Goal: Task Accomplishment & Management: Manage account settings

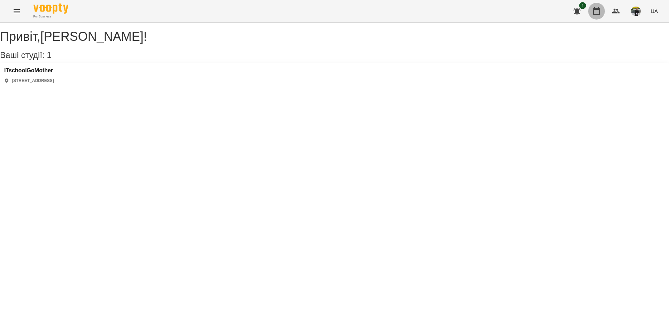
click at [535, 14] on icon "button" at bounding box center [596, 11] width 7 height 8
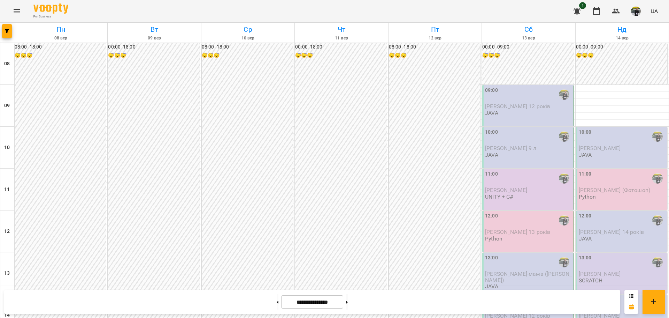
click at [518, 120] on div "09:00 [PERSON_NAME] 12 років JAVA" at bounding box center [527, 105] width 91 height 41
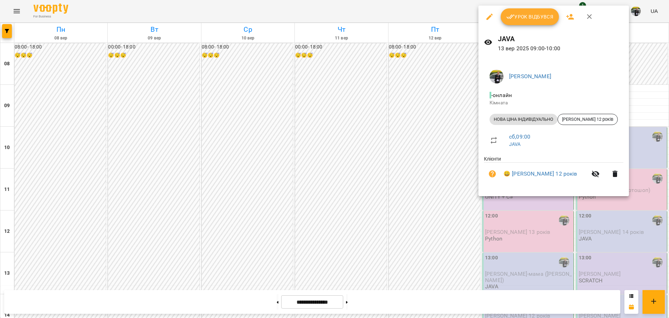
click at [533, 13] on span "Урок відбувся" at bounding box center [529, 17] width 47 height 8
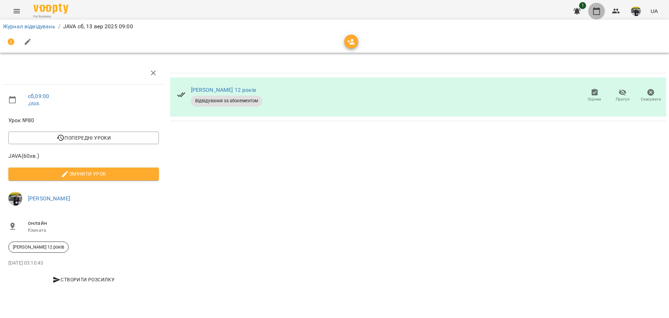
click at [535, 8] on icon "button" at bounding box center [597, 11] width 8 height 8
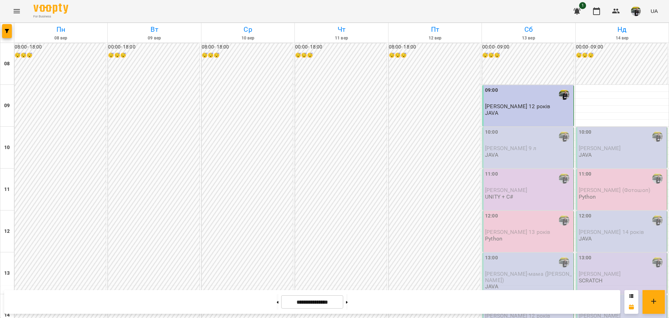
scroll to position [35, 0]
click at [528, 128] on div "10:00" at bounding box center [528, 136] width 87 height 16
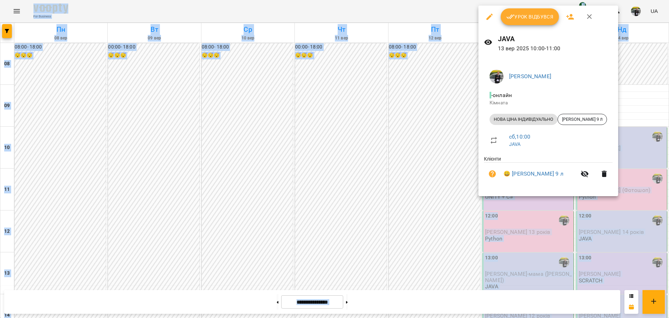
click at [534, 16] on span "Урок відбувся" at bounding box center [529, 17] width 47 height 8
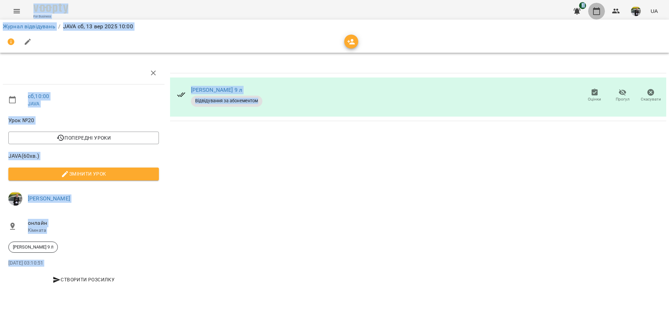
click at [535, 9] on icon "button" at bounding box center [596, 11] width 7 height 8
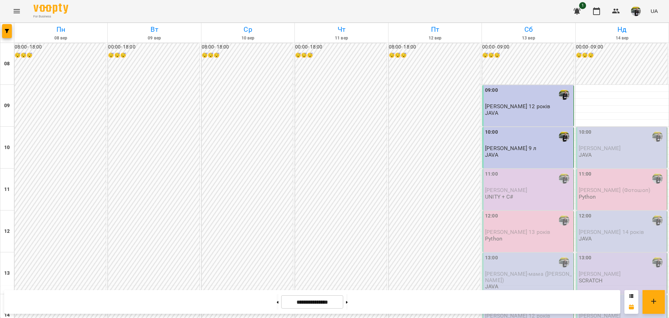
click at [512, 188] on span "[PERSON_NAME]" at bounding box center [506, 189] width 42 height 7
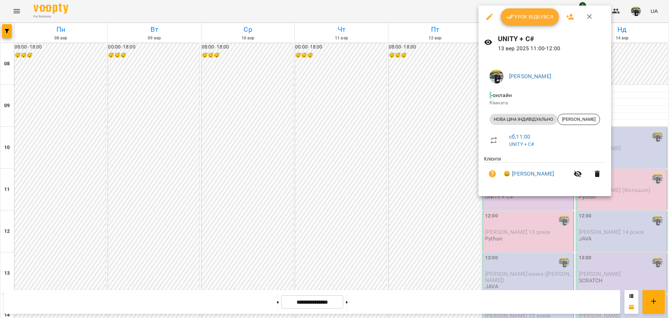
click at [529, 19] on span "Урок відбувся" at bounding box center [529, 17] width 47 height 8
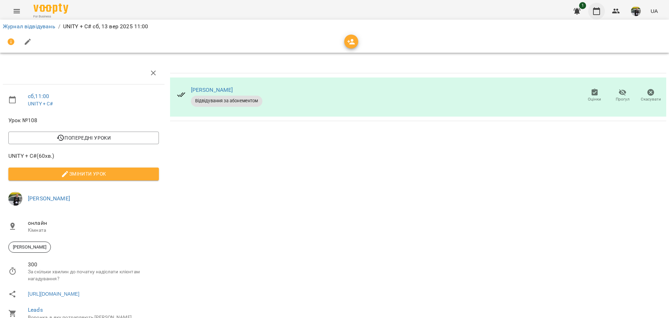
click at [535, 12] on button "button" at bounding box center [596, 11] width 17 height 17
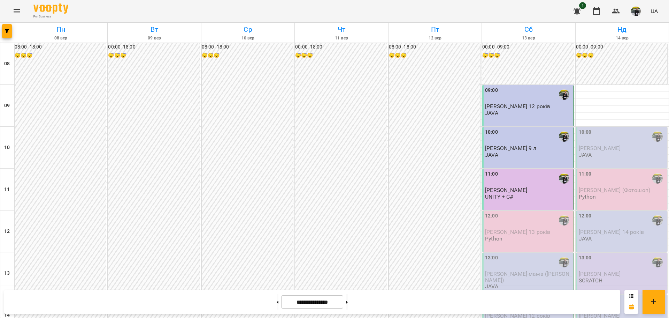
scroll to position [139, 0]
click at [511, 212] on div "12:00" at bounding box center [528, 220] width 87 height 16
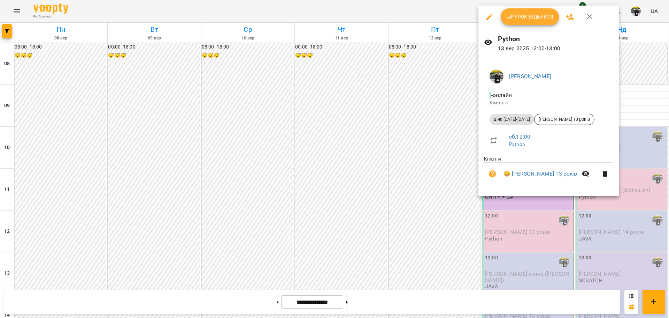
click at [526, 16] on span "Урок відбувся" at bounding box center [529, 17] width 47 height 8
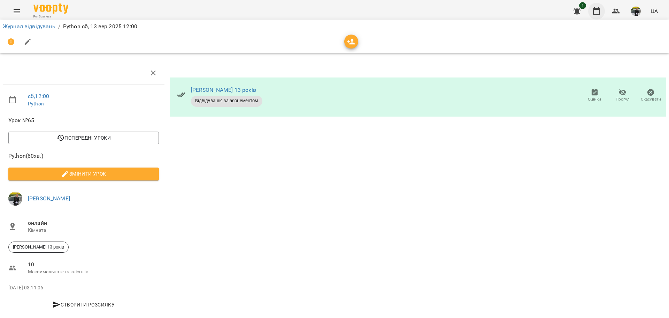
click at [535, 16] on button "button" at bounding box center [596, 11] width 17 height 17
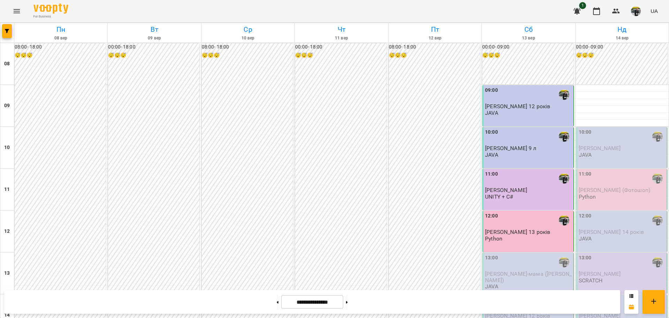
scroll to position [139, 0]
click at [514, 242] on span "⁨[PERSON_NAME]⁩-мама ([PERSON_NAME])" at bounding box center [528, 276] width 87 height 13
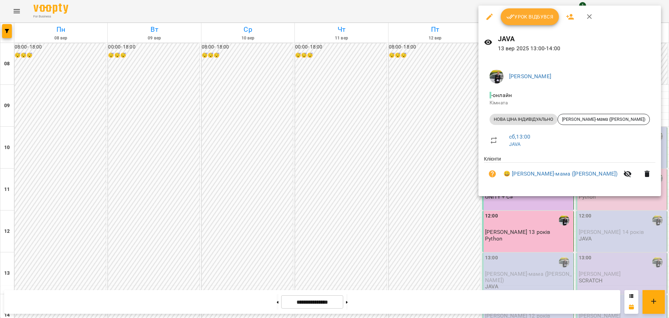
click at [526, 18] on span "Урок відбувся" at bounding box center [529, 17] width 47 height 8
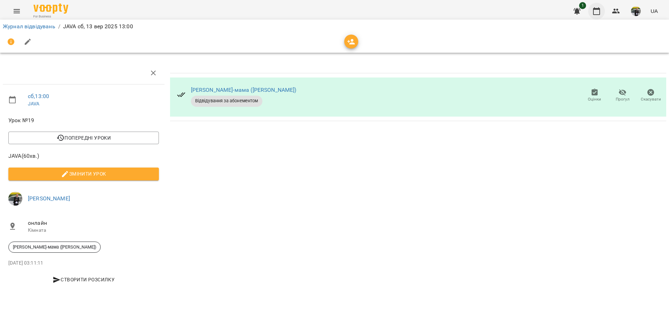
click at [535, 9] on button "button" at bounding box center [596, 11] width 17 height 17
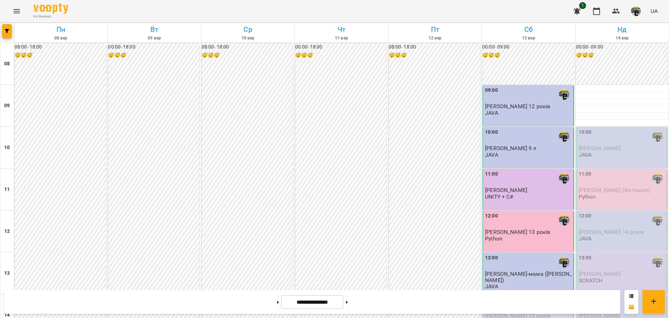
scroll to position [105, 0]
click at [500, 242] on div "14:00" at bounding box center [528, 304] width 87 height 16
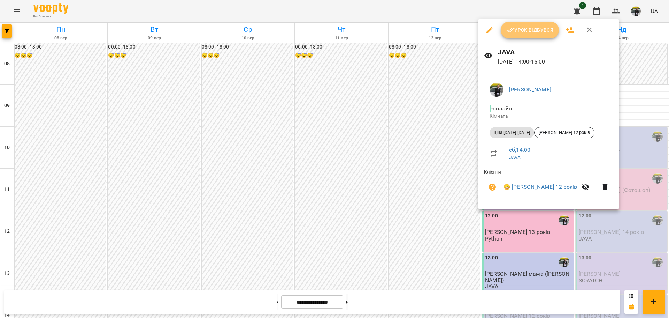
click at [531, 31] on span "Урок відбувся" at bounding box center [529, 30] width 47 height 8
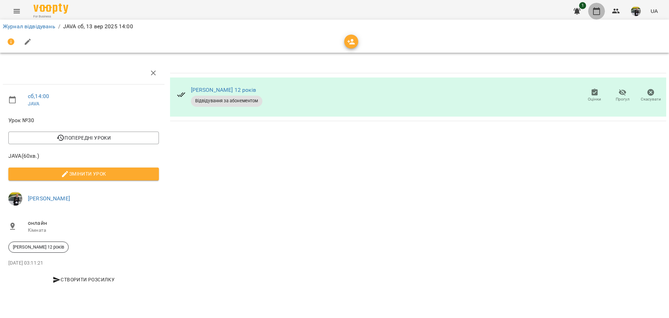
click at [535, 8] on button "button" at bounding box center [596, 11] width 17 height 17
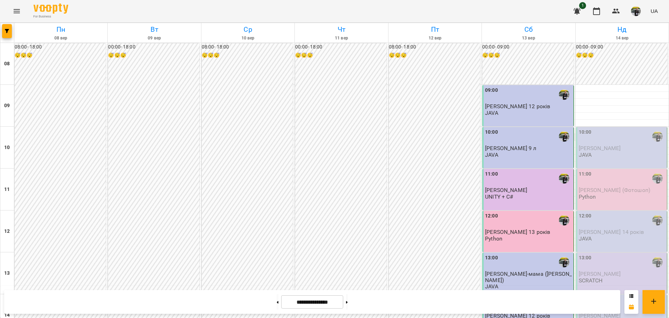
scroll to position [279, 0]
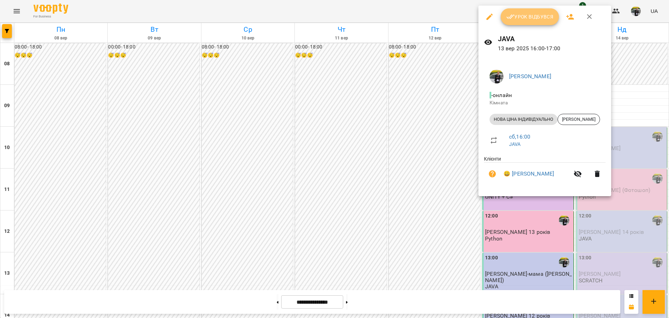
drag, startPoint x: 539, startPoint y: 12, endPoint x: 577, endPoint y: 8, distance: 38.2
click at [535, 14] on span "Урок відбувся" at bounding box center [529, 17] width 47 height 8
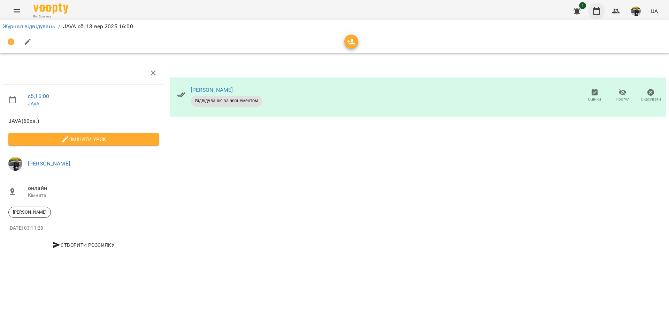
click at [535, 8] on icon "button" at bounding box center [597, 11] width 8 height 8
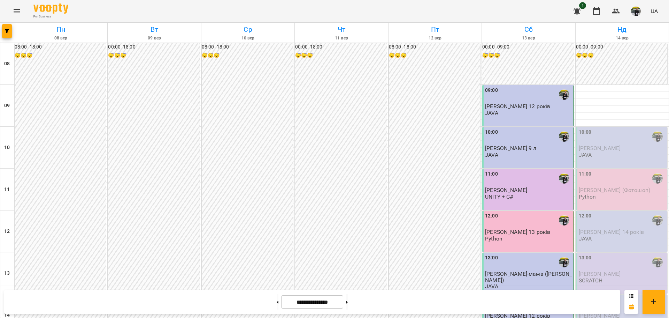
scroll to position [383, 0]
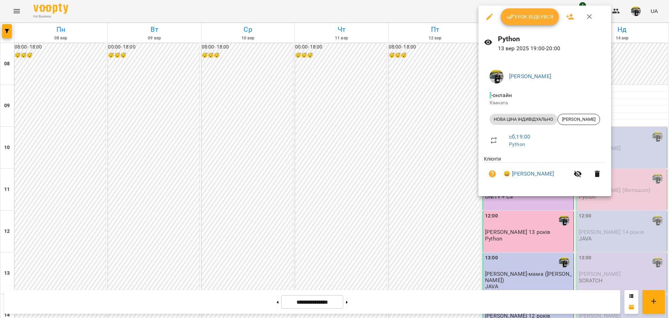
click at [526, 20] on span "Урок відбувся" at bounding box center [529, 17] width 47 height 8
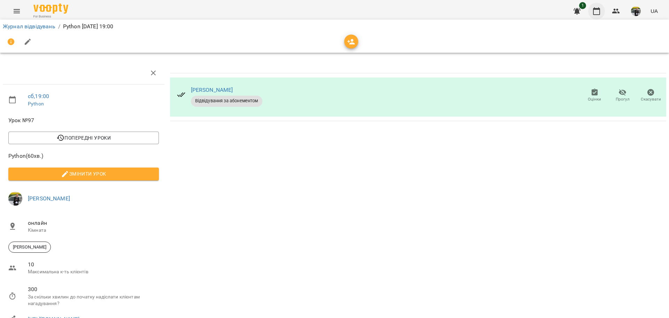
click at [535, 14] on icon "button" at bounding box center [597, 11] width 8 height 8
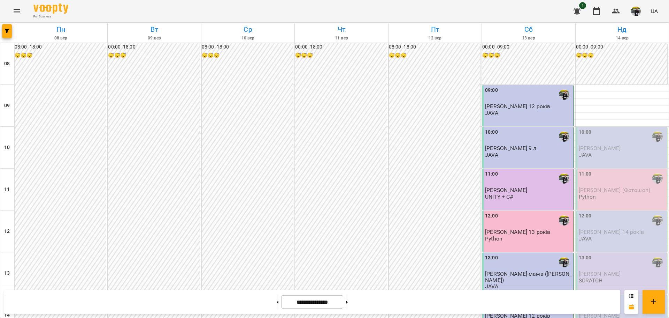
scroll to position [418, 0]
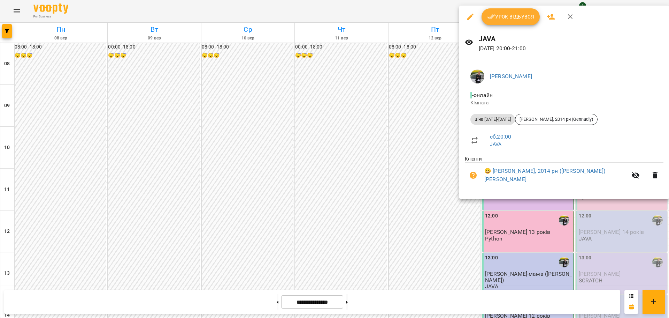
click at [511, 20] on span "Урок відбувся" at bounding box center [510, 17] width 47 height 8
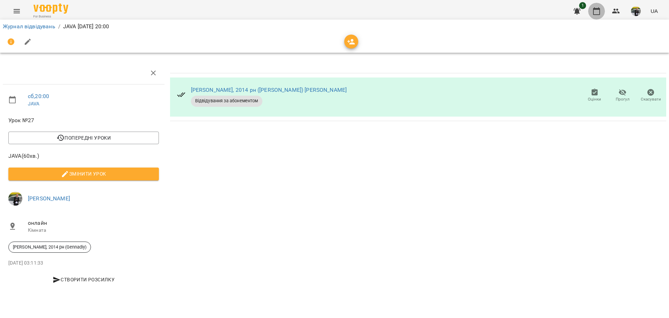
click at [535, 7] on button "button" at bounding box center [596, 11] width 17 height 17
